Goal: Check status: Check status

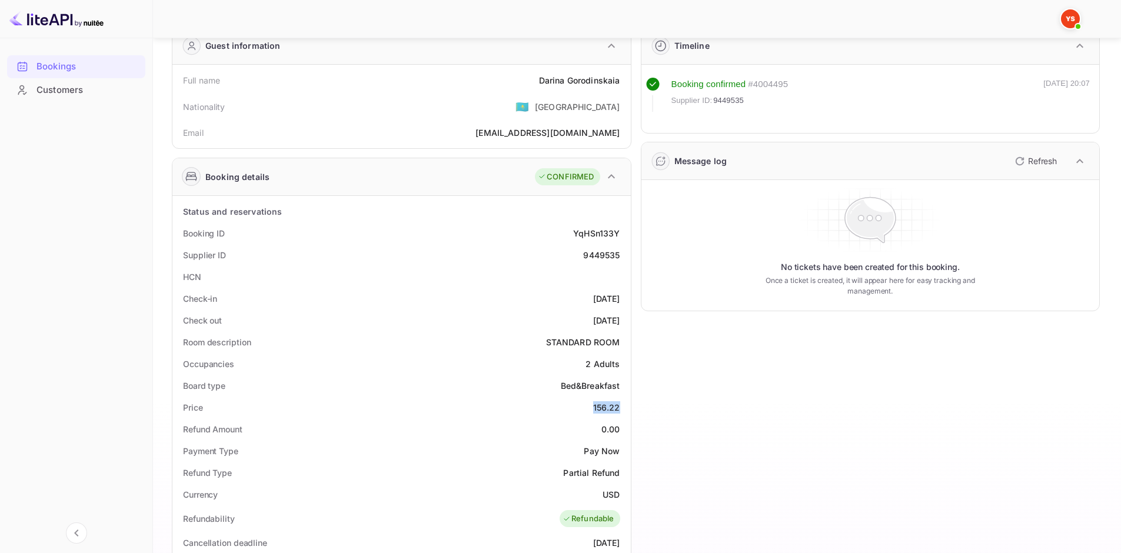
click at [46, 22] on img at bounding box center [56, 18] width 94 height 19
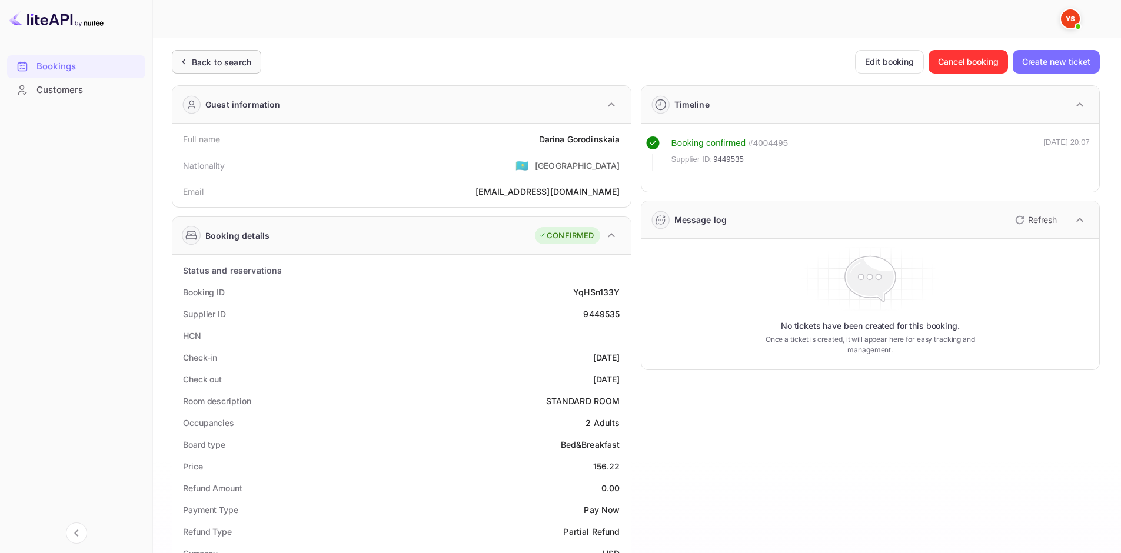
click at [236, 58] on div "Back to search" at bounding box center [221, 62] width 59 height 12
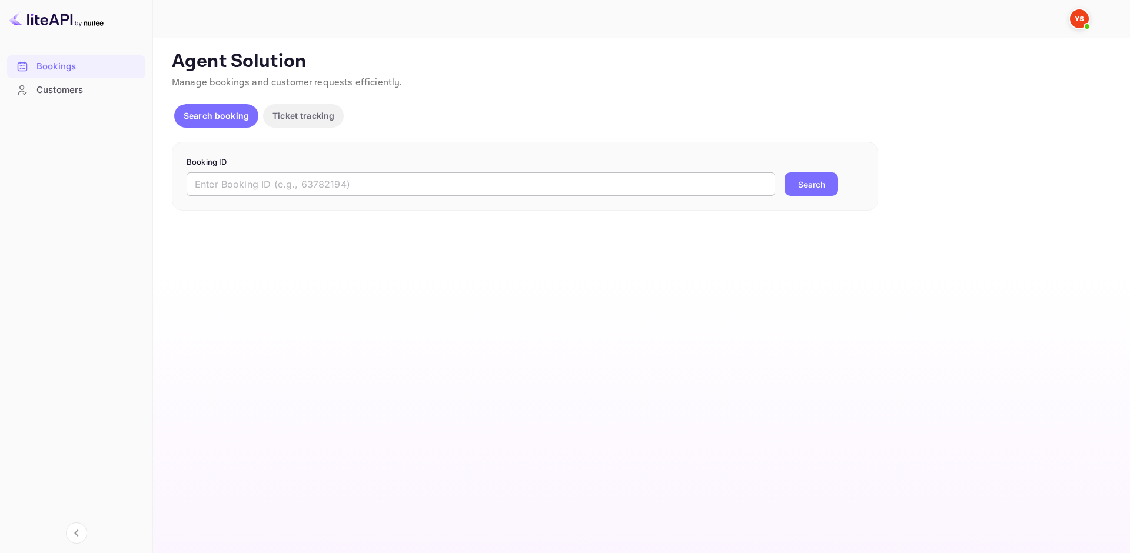
click at [346, 184] on input "text" at bounding box center [481, 184] width 588 height 24
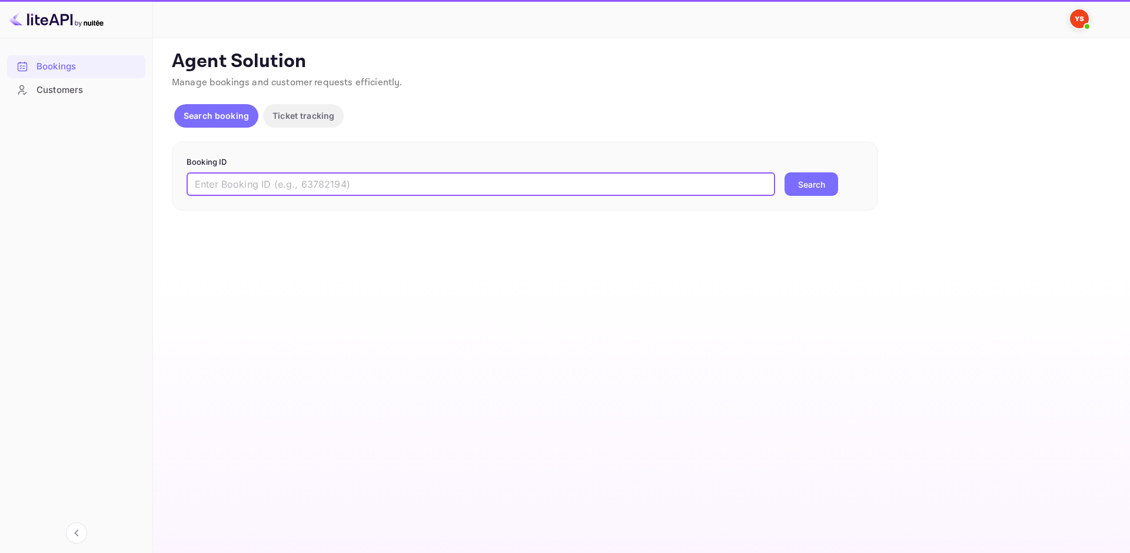
paste input "9664385"
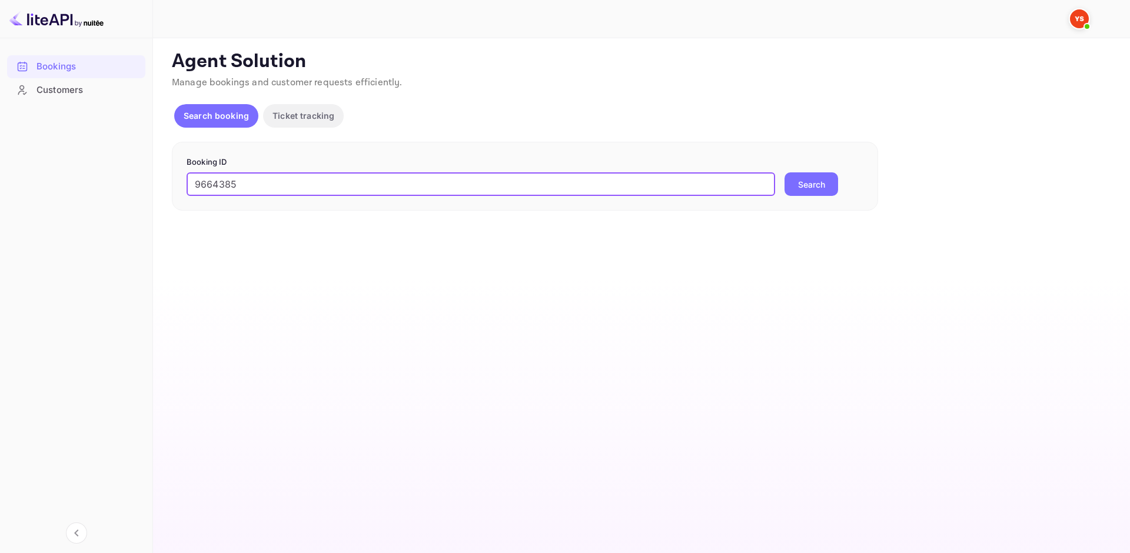
type input "9664385"
click at [798, 185] on button "Search" at bounding box center [811, 184] width 54 height 24
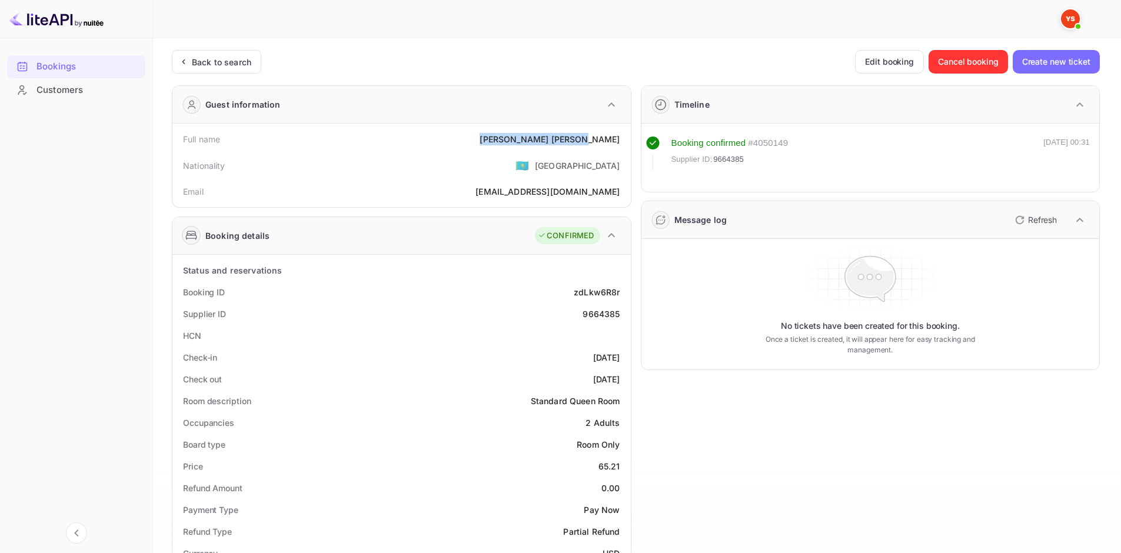
drag, startPoint x: 539, startPoint y: 134, endPoint x: 622, endPoint y: 144, distance: 83.5
click at [622, 144] on div "Full name [PERSON_NAME]" at bounding box center [401, 139] width 449 height 22
copy div "[PERSON_NAME]"
drag, startPoint x: 597, startPoint y: 463, endPoint x: 621, endPoint y: 465, distance: 24.2
click at [621, 465] on div "Price 65.21" at bounding box center [401, 466] width 449 height 22
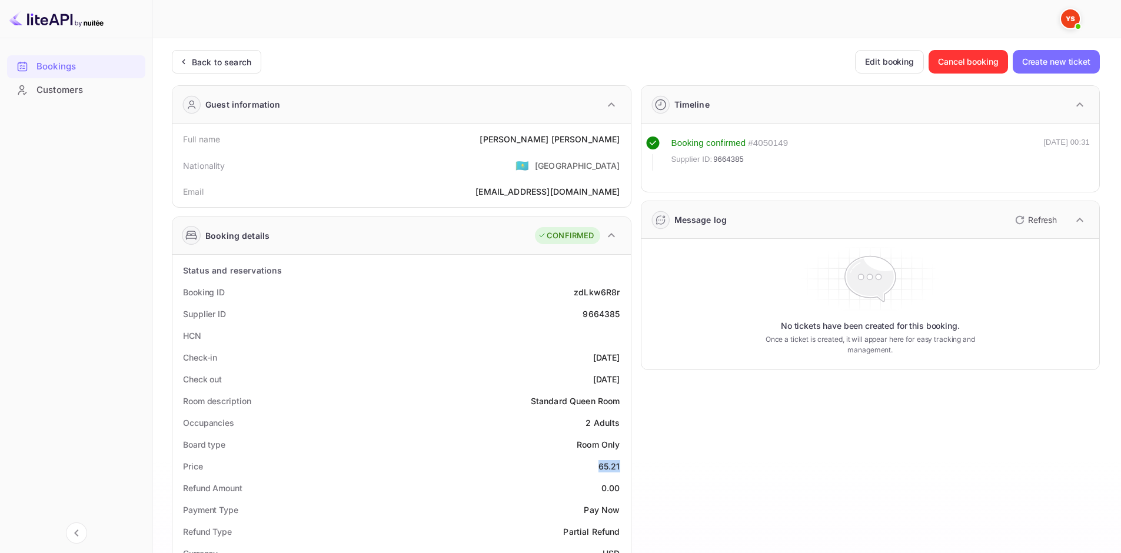
copy div "65.21"
